Goal: Task Accomplishment & Management: Complete application form

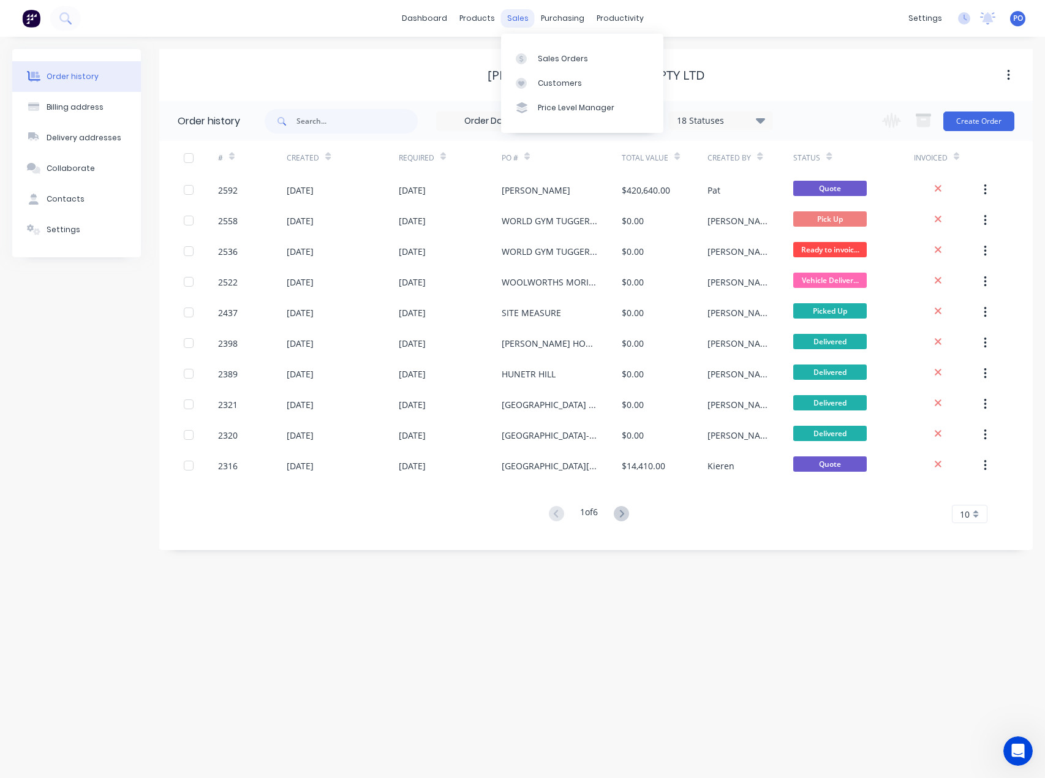
click at [523, 23] on div "sales" at bounding box center [518, 18] width 34 height 18
click at [532, 47] on link "Sales Orders" at bounding box center [582, 58] width 162 height 24
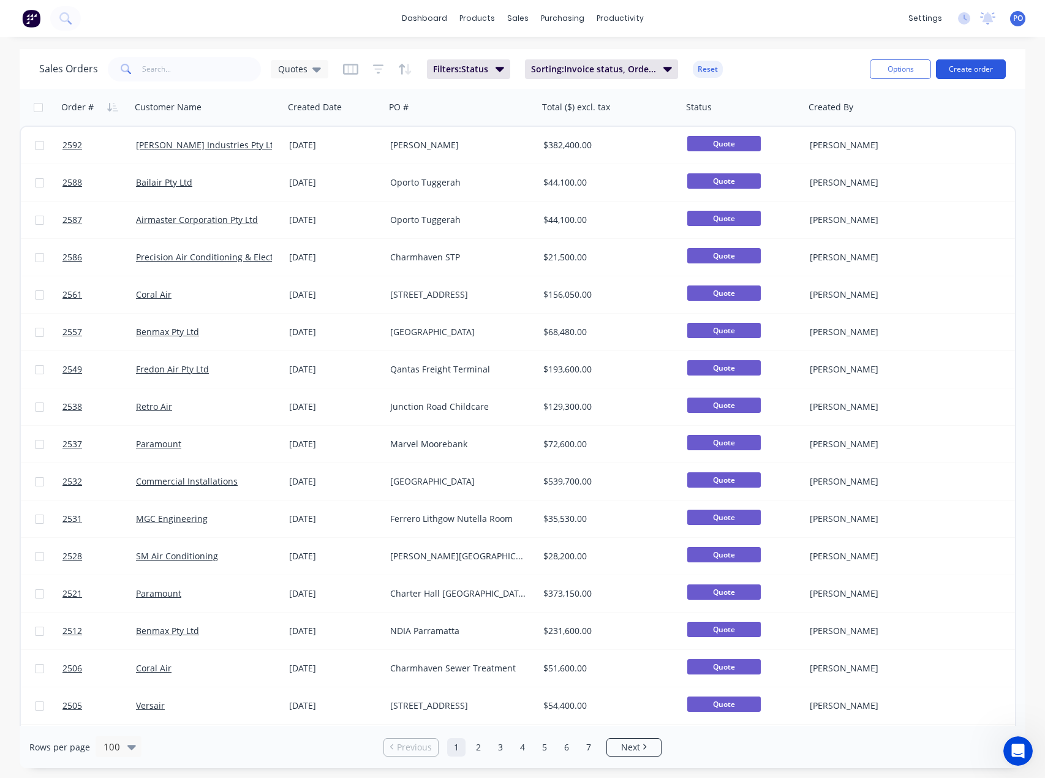
click at [948, 72] on button "Create order" at bounding box center [971, 69] width 70 height 20
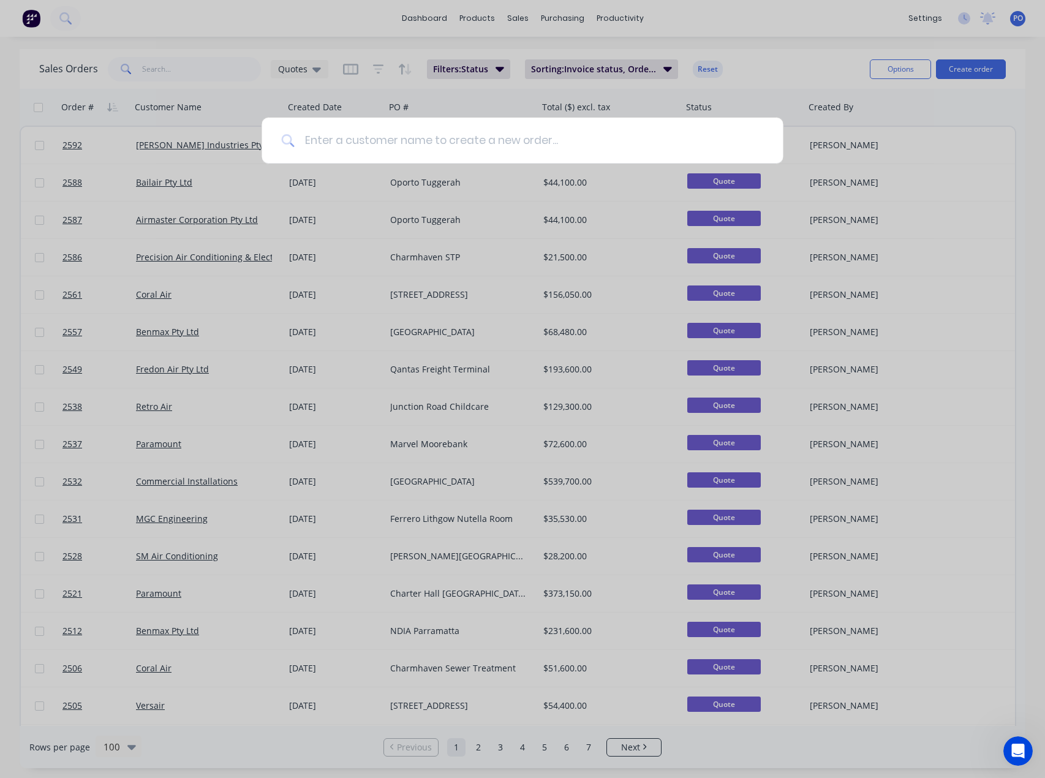
click at [642, 140] on input at bounding box center [529, 141] width 468 height 46
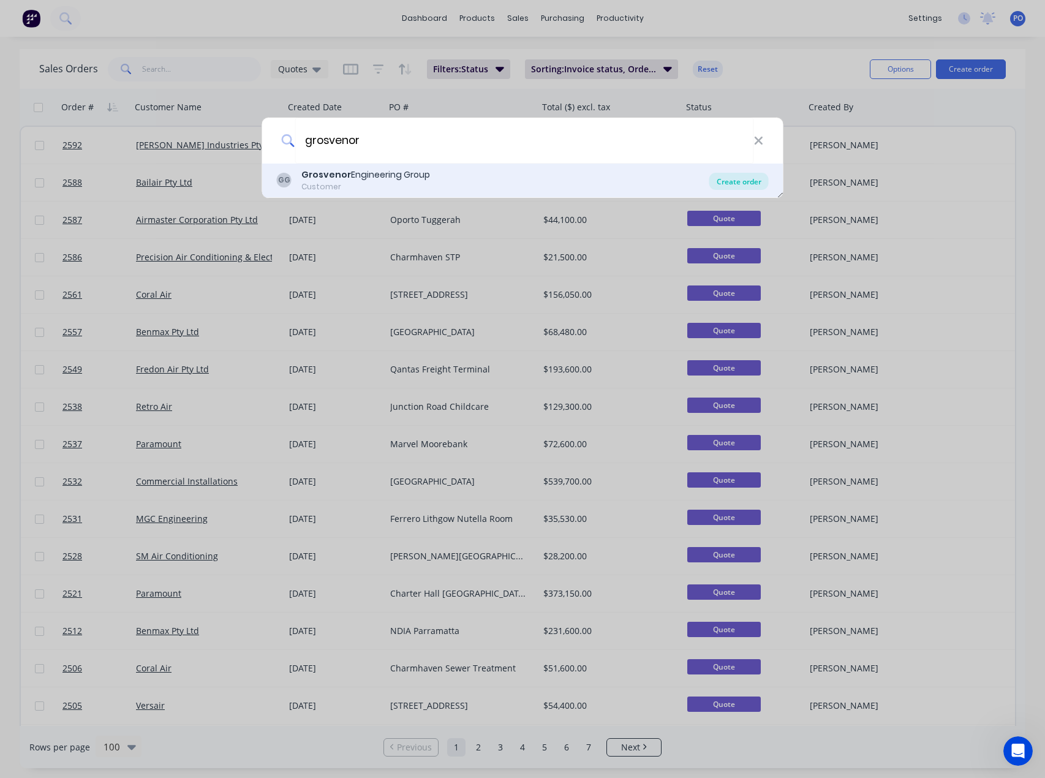
type input "grosvenor"
click at [736, 189] on div "Create order" at bounding box center [738, 181] width 59 height 17
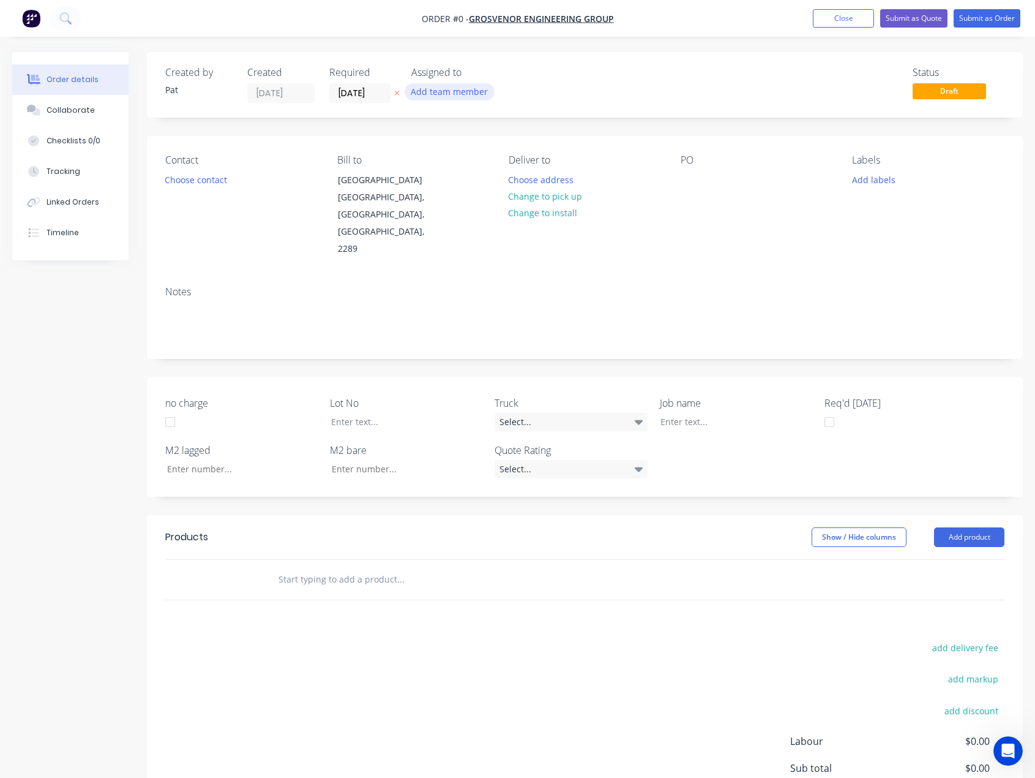
click at [446, 93] on button "Add team member" at bounding box center [450, 91] width 90 height 17
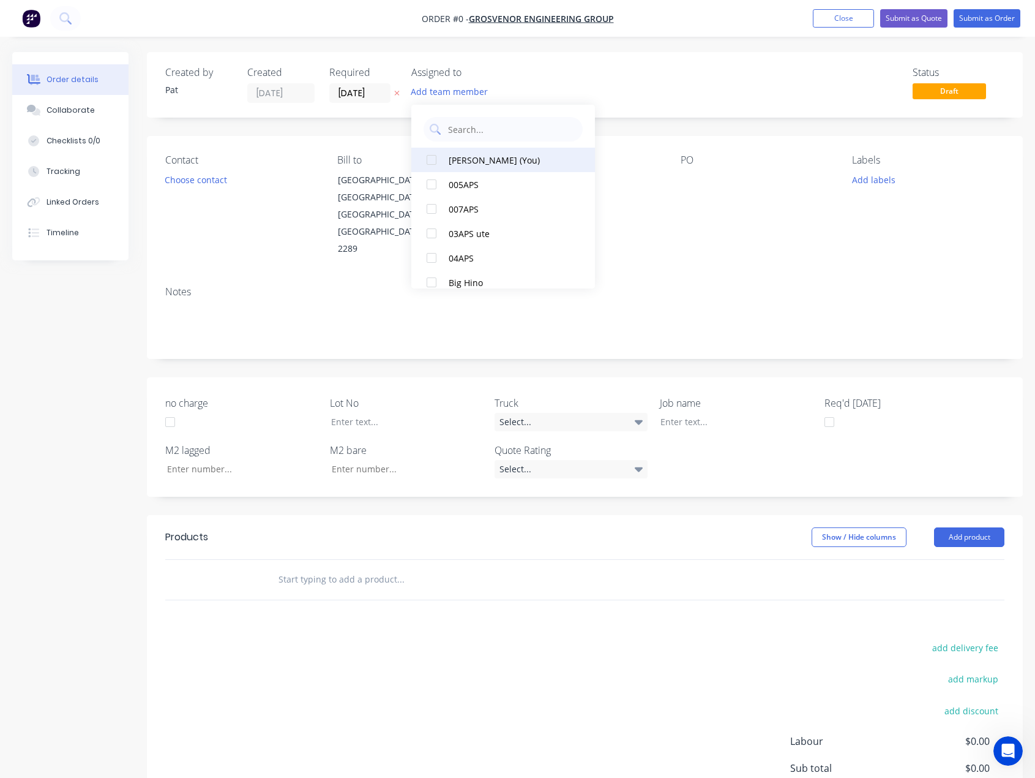
click at [471, 158] on div "[PERSON_NAME] (You)" at bounding box center [510, 160] width 122 height 13
click at [686, 186] on div "Order details Collaborate Checklists 0/0 Tracking Linked Orders Timeline Order …" at bounding box center [517, 482] width 1035 height 860
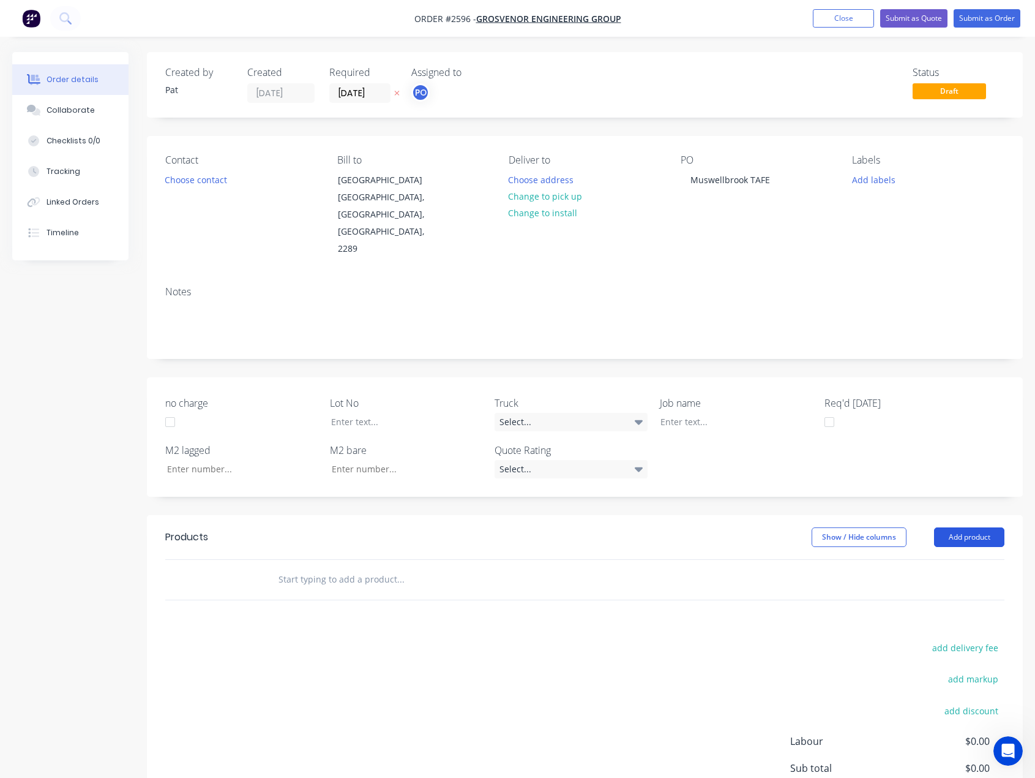
click at [990, 527] on button "Add product" at bounding box center [969, 537] width 70 height 20
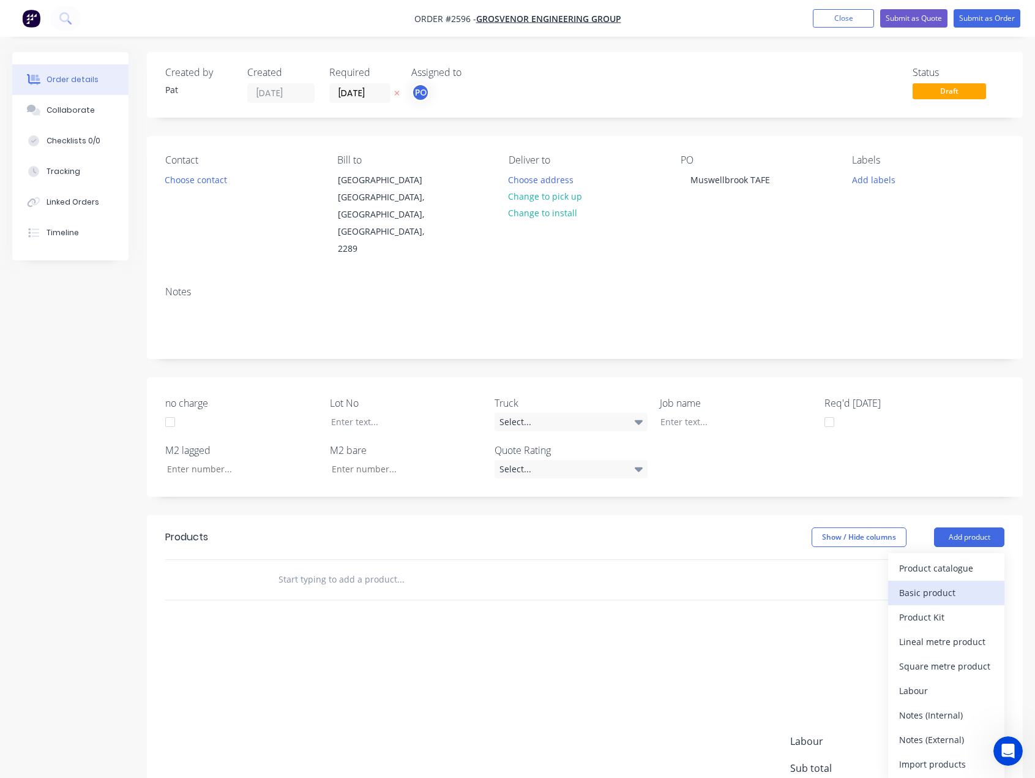
click at [947, 584] on div "Basic product" at bounding box center [947, 593] width 94 height 18
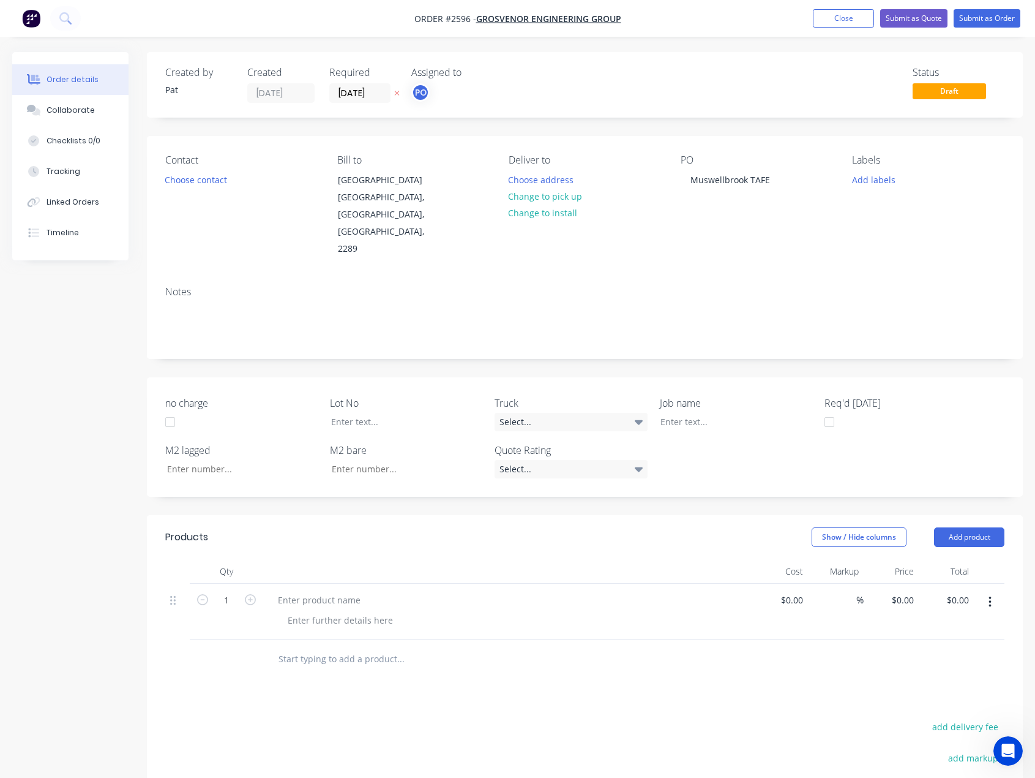
click at [960, 515] on header "Products Show / Hide columns Add product" at bounding box center [585, 537] width 876 height 44
click at [959, 527] on button "Add product" at bounding box center [969, 537] width 70 height 20
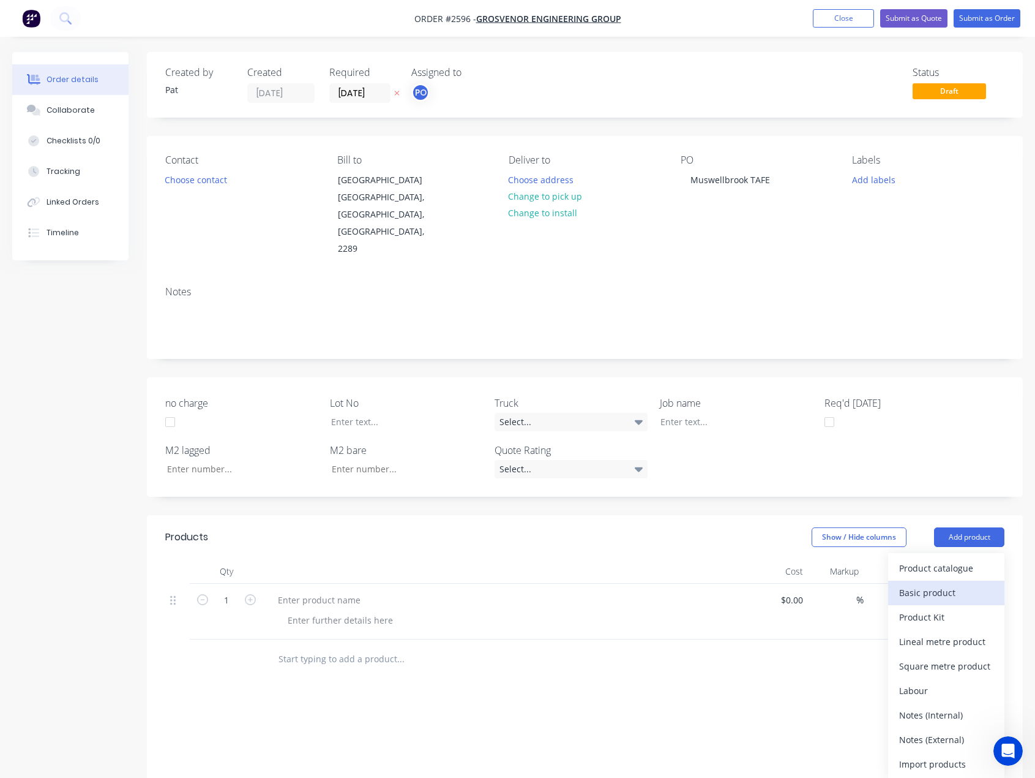
click at [953, 584] on div "Basic product" at bounding box center [947, 593] width 94 height 18
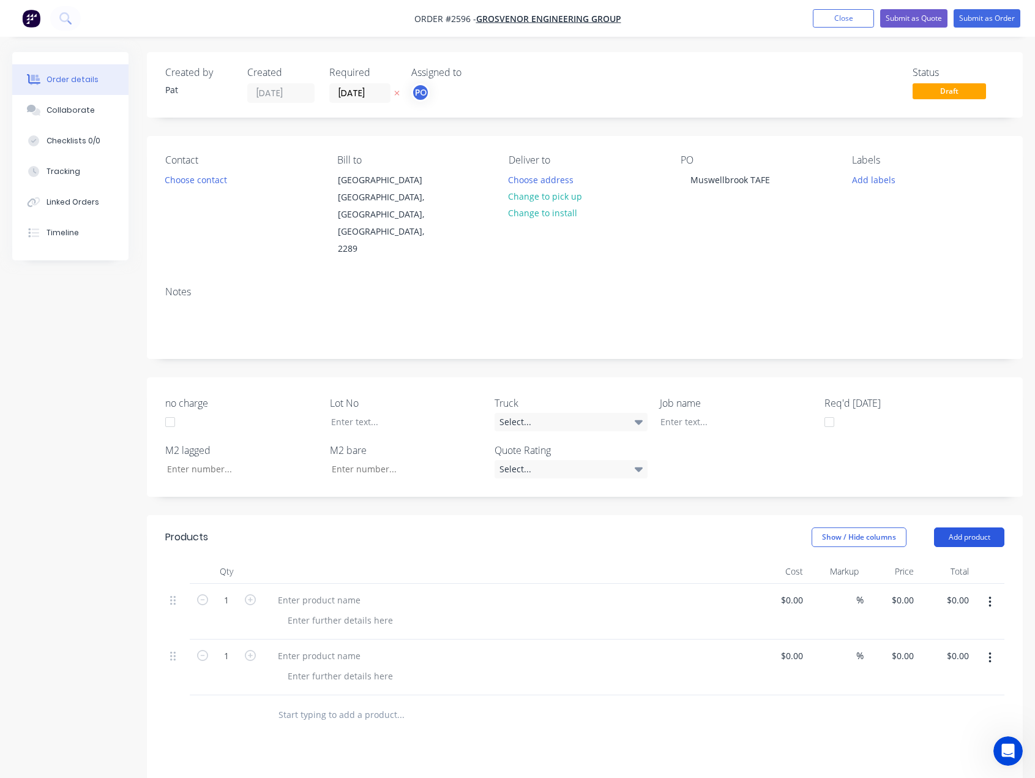
click at [967, 527] on button "Add product" at bounding box center [969, 537] width 70 height 20
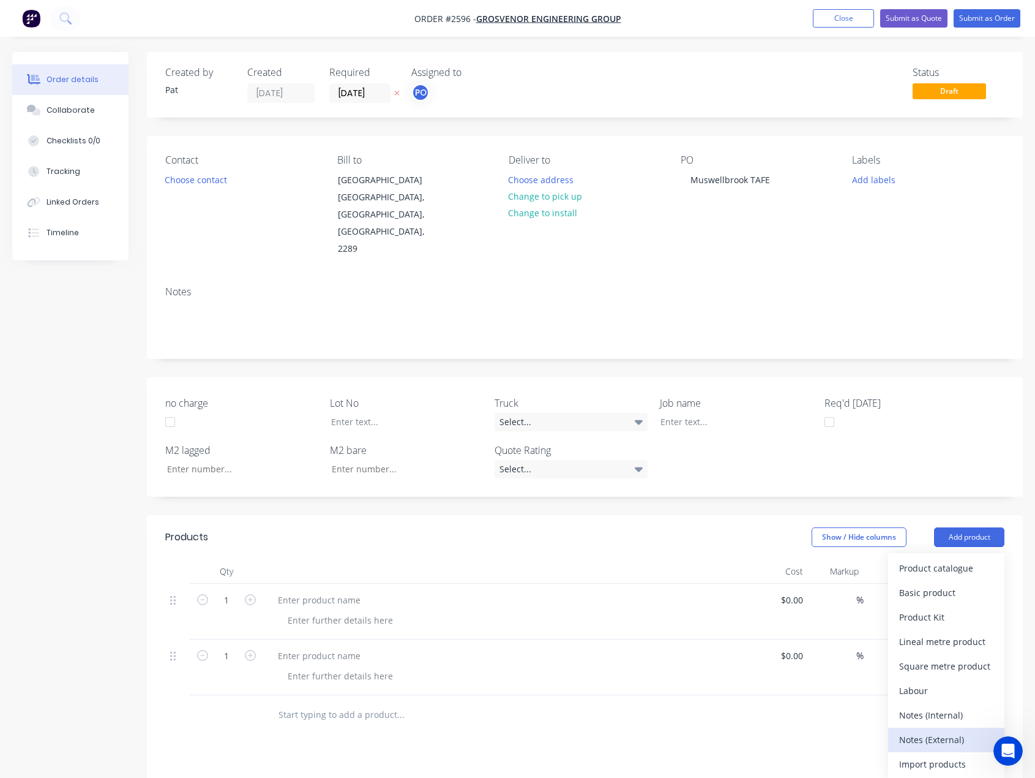
click at [952, 731] on div "Notes (External)" at bounding box center [947, 740] width 94 height 18
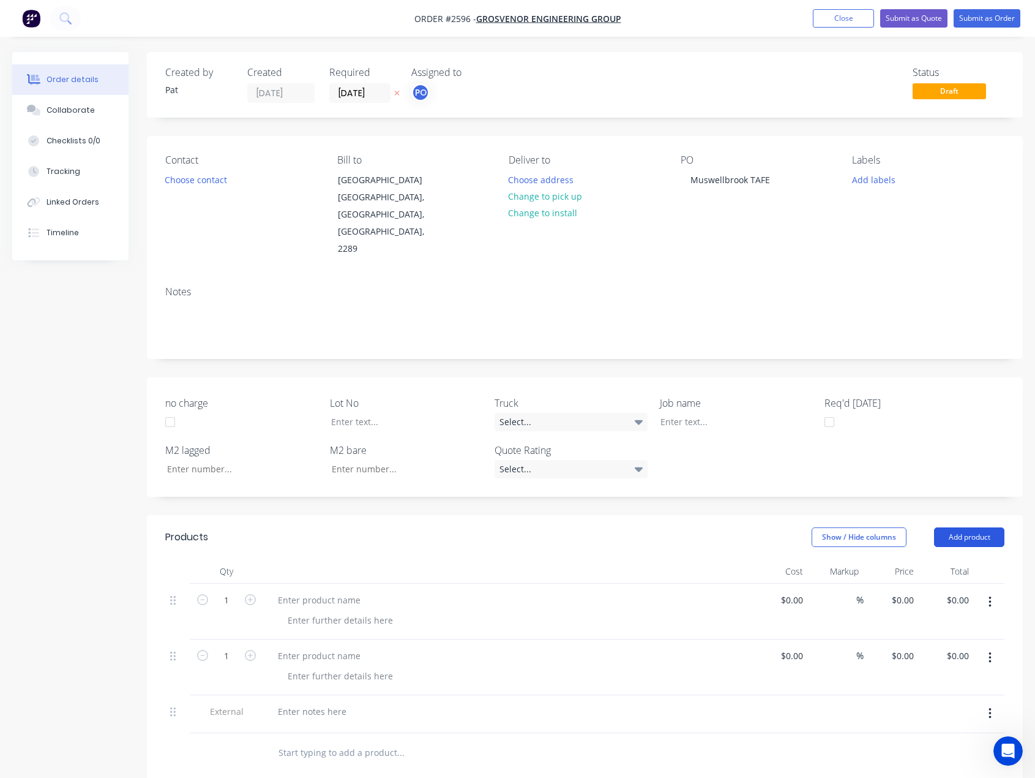
click at [953, 527] on button "Add product" at bounding box center [969, 537] width 70 height 20
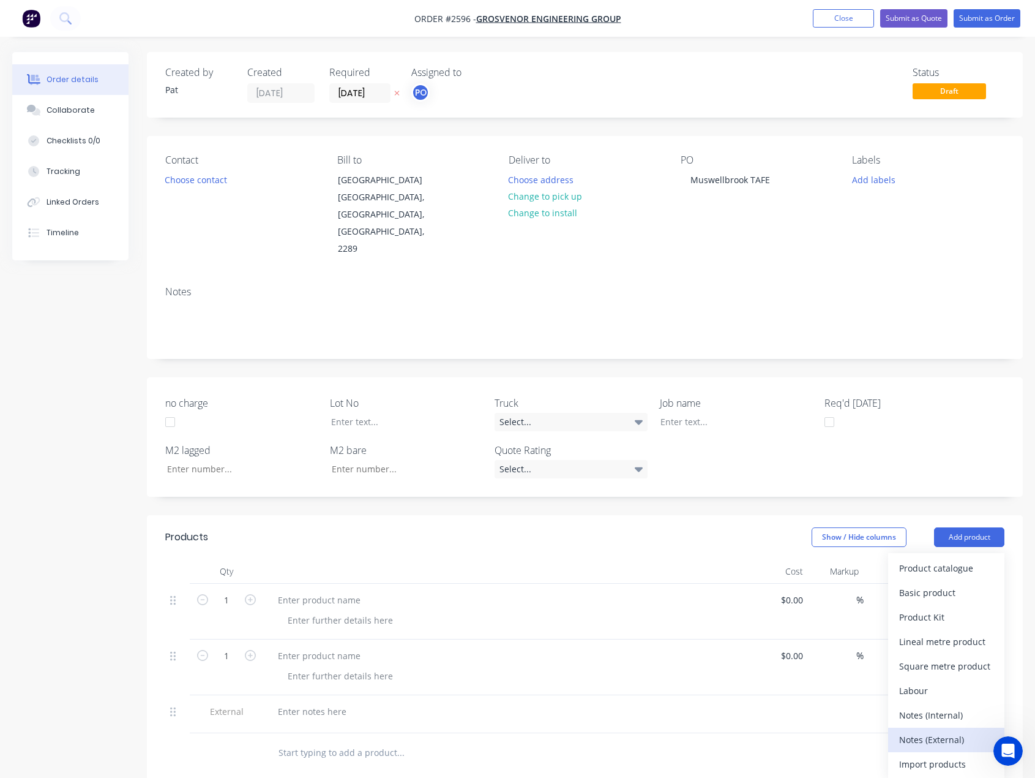
click at [968, 731] on div "Notes (External)" at bounding box center [947, 740] width 94 height 18
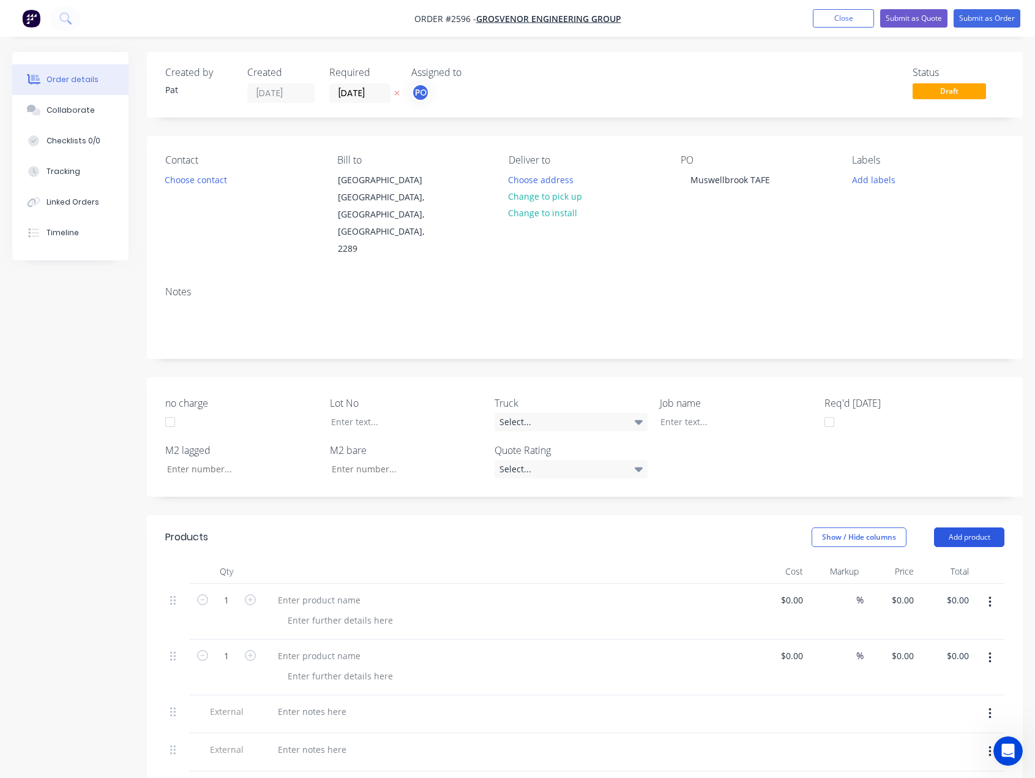
click at [961, 527] on button "Add product" at bounding box center [969, 537] width 70 height 20
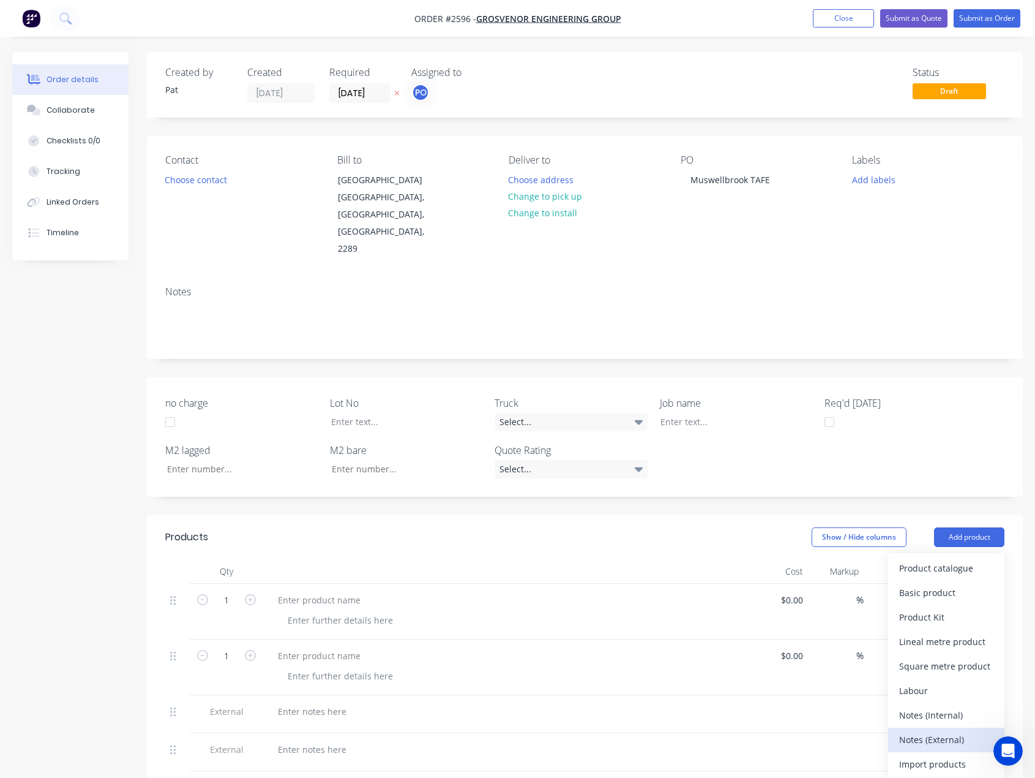
click at [942, 731] on div "Notes (External)" at bounding box center [947, 740] width 94 height 18
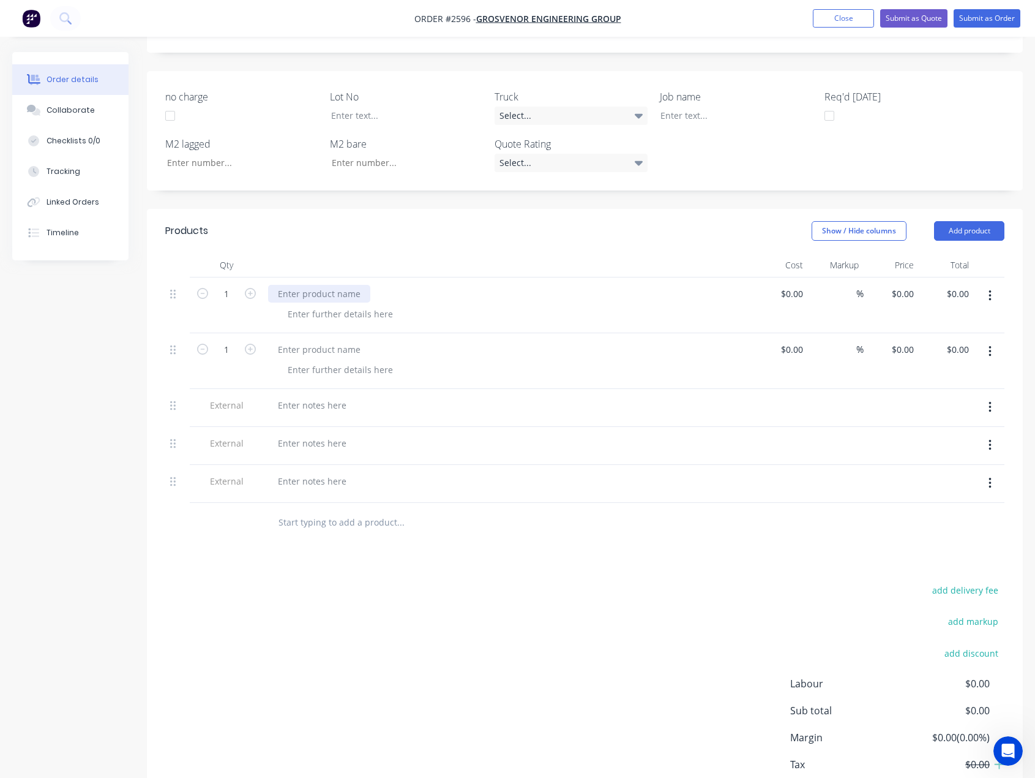
click at [293, 285] on div at bounding box center [319, 294] width 102 height 18
click at [307, 340] on div at bounding box center [319, 349] width 102 height 18
click at [318, 396] on div at bounding box center [312, 405] width 88 height 18
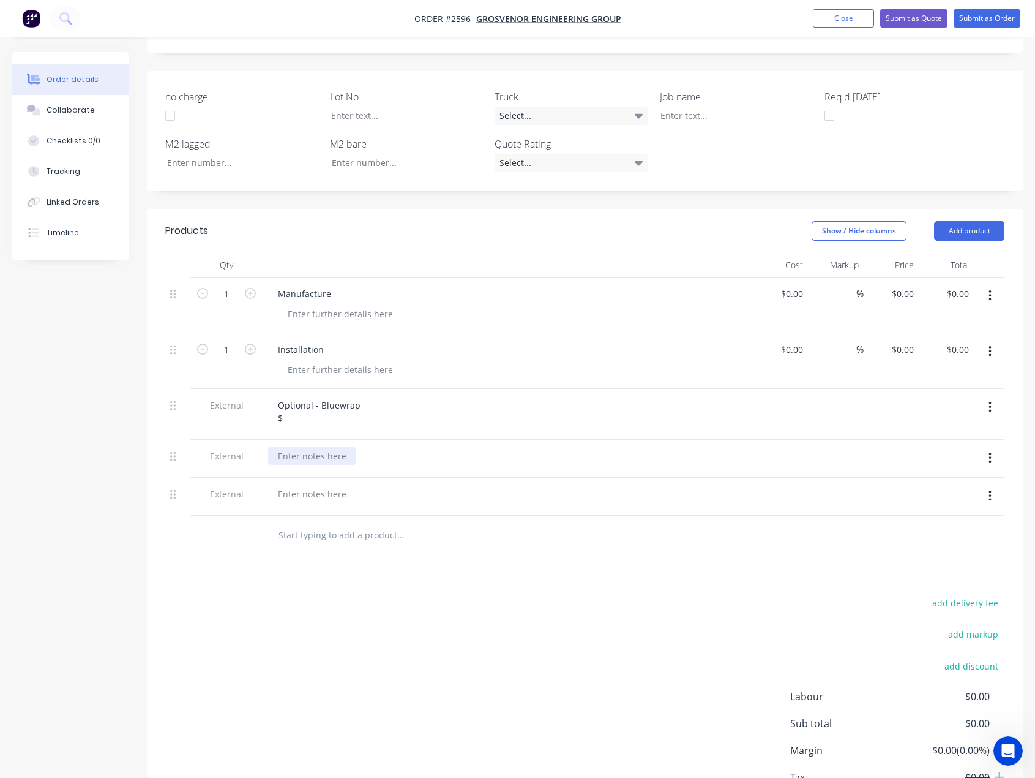
click at [318, 447] on div at bounding box center [312, 456] width 88 height 18
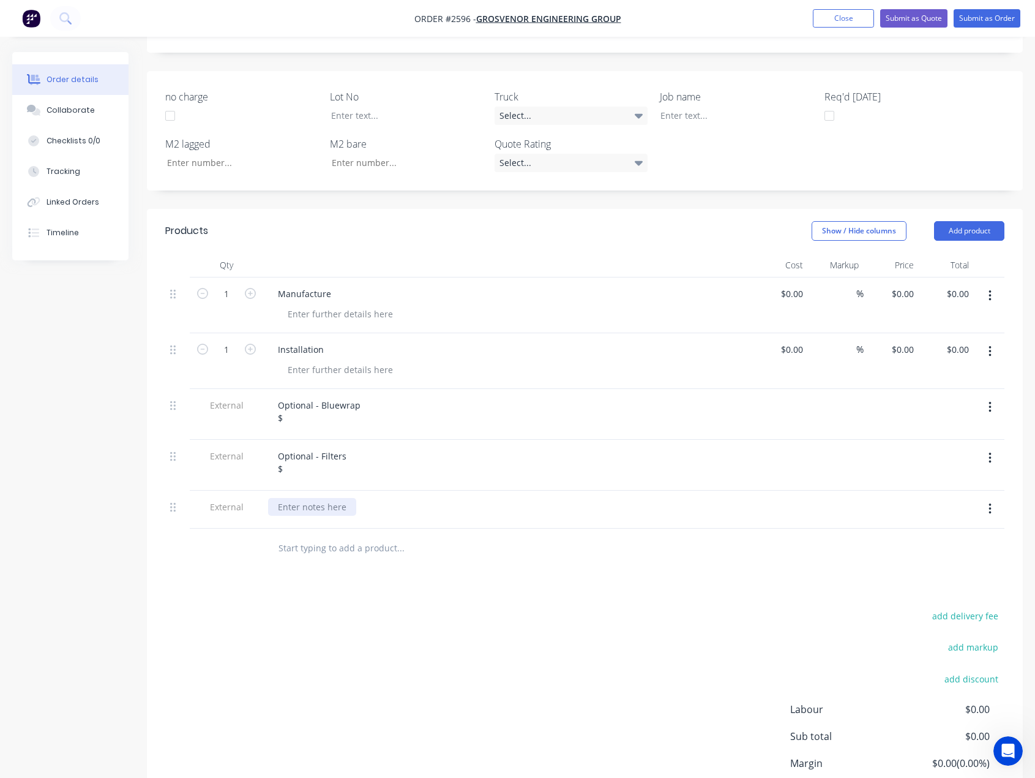
click at [326, 498] on div at bounding box center [312, 507] width 88 height 18
